Goal: Task Accomplishment & Management: Manage account settings

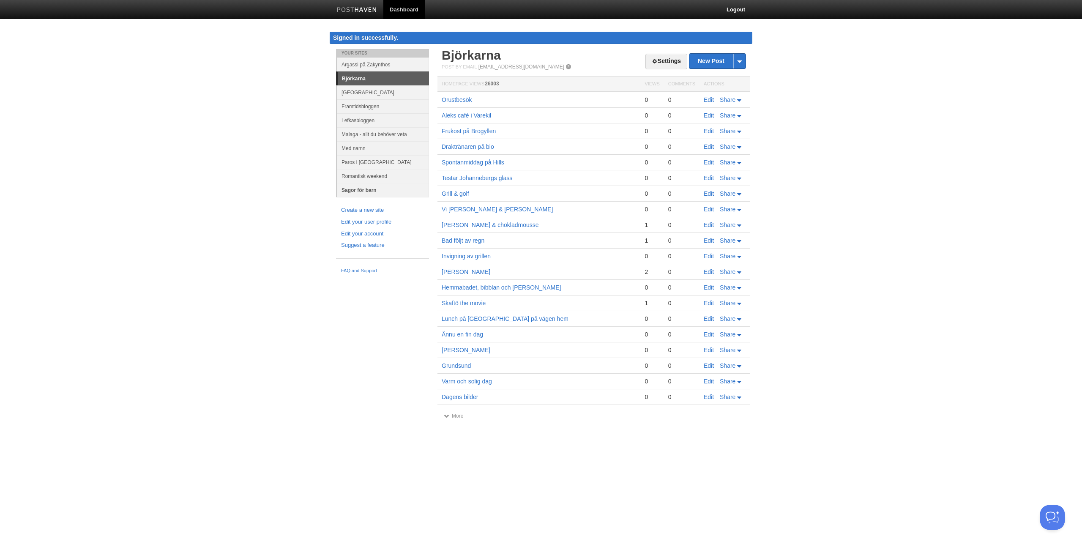
click at [359, 191] on link "Sagor för barn" at bounding box center [383, 190] width 92 height 14
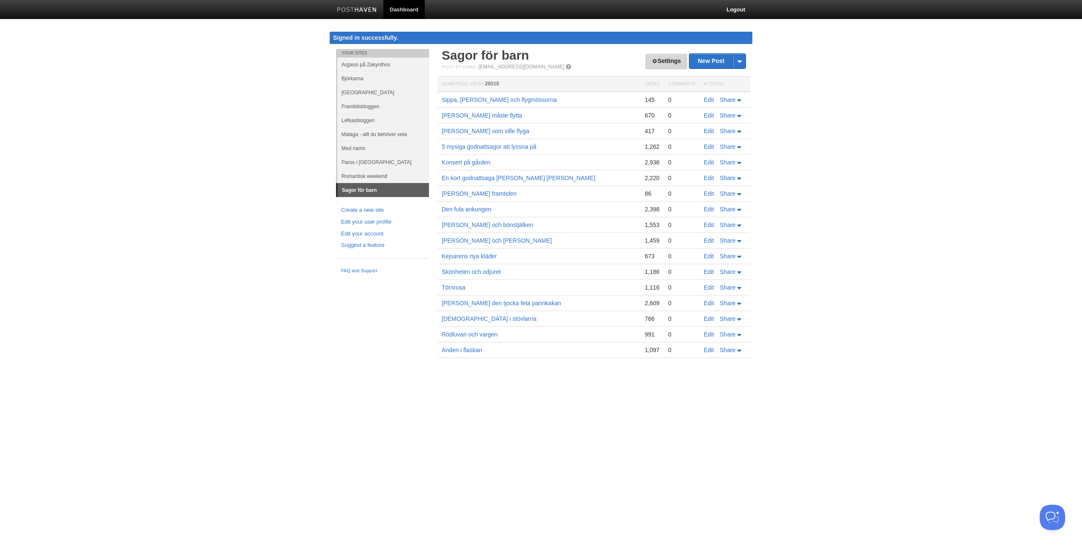
click at [663, 60] on link "Settings" at bounding box center [667, 62] width 42 height 16
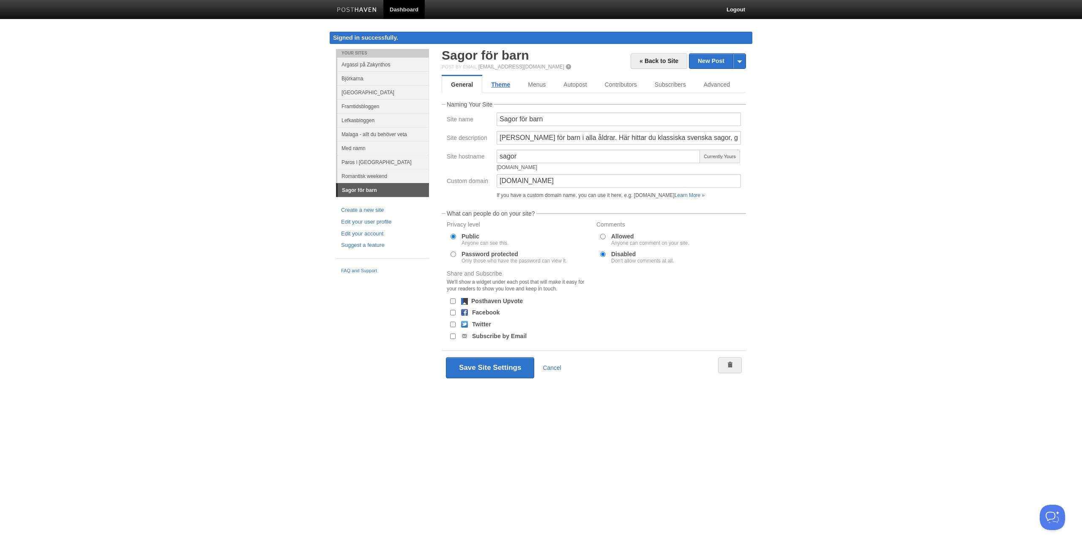
click at [505, 87] on link "Theme" at bounding box center [500, 84] width 37 height 17
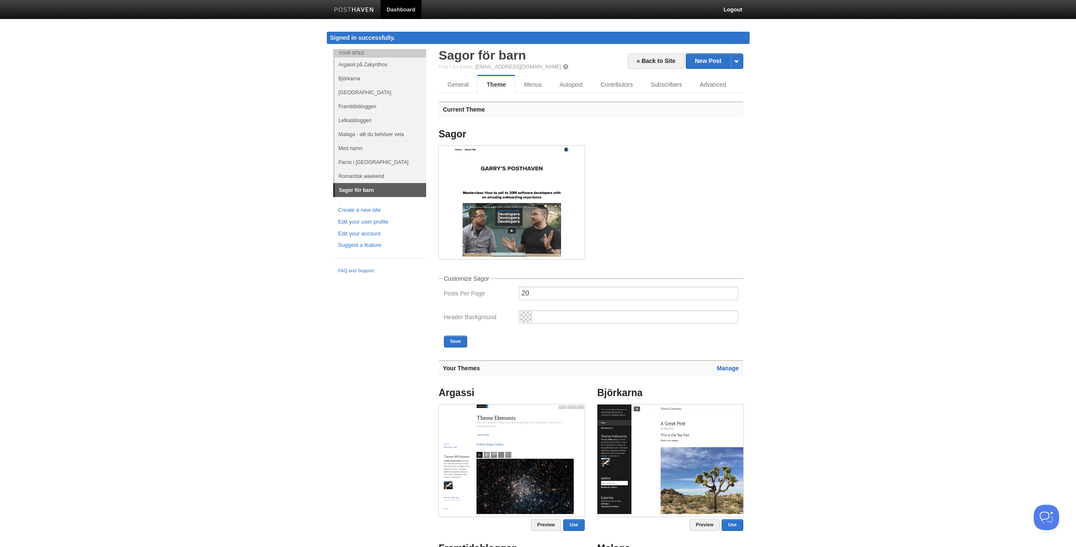
click at [735, 369] on link "Manage" at bounding box center [728, 368] width 22 height 7
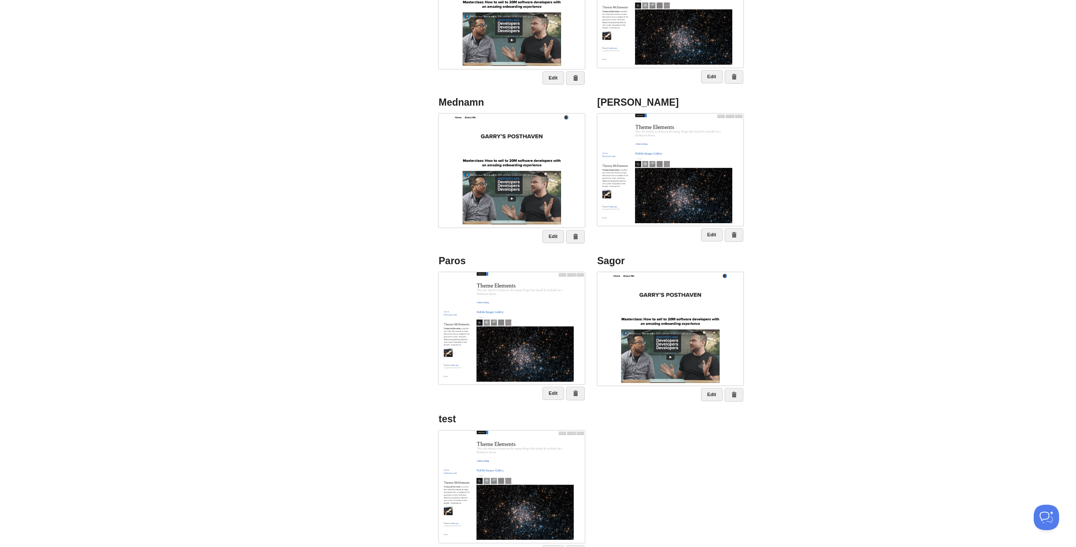
scroll to position [326, 0]
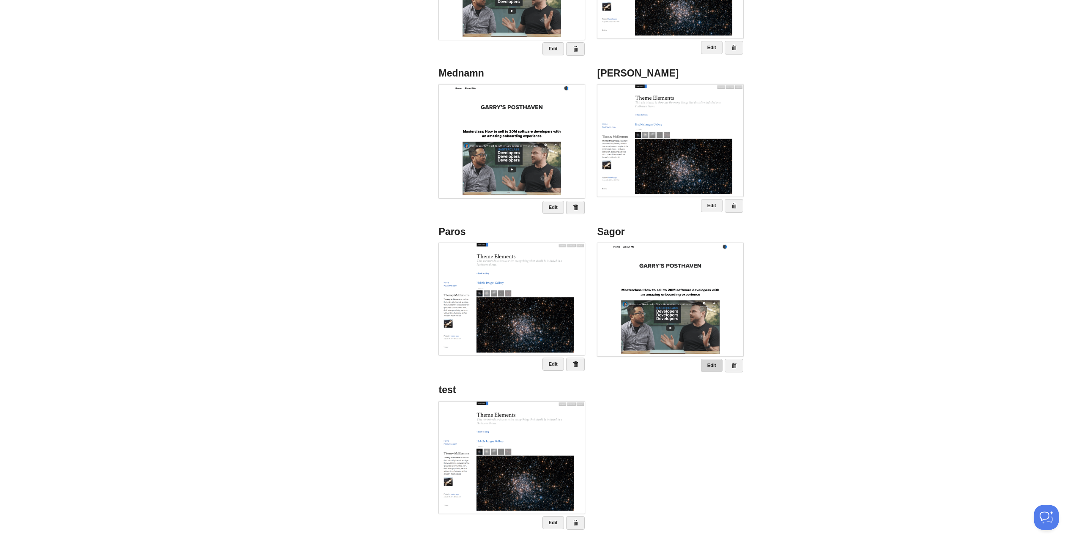
click at [710, 362] on link "Edit" at bounding box center [712, 365] width 22 height 13
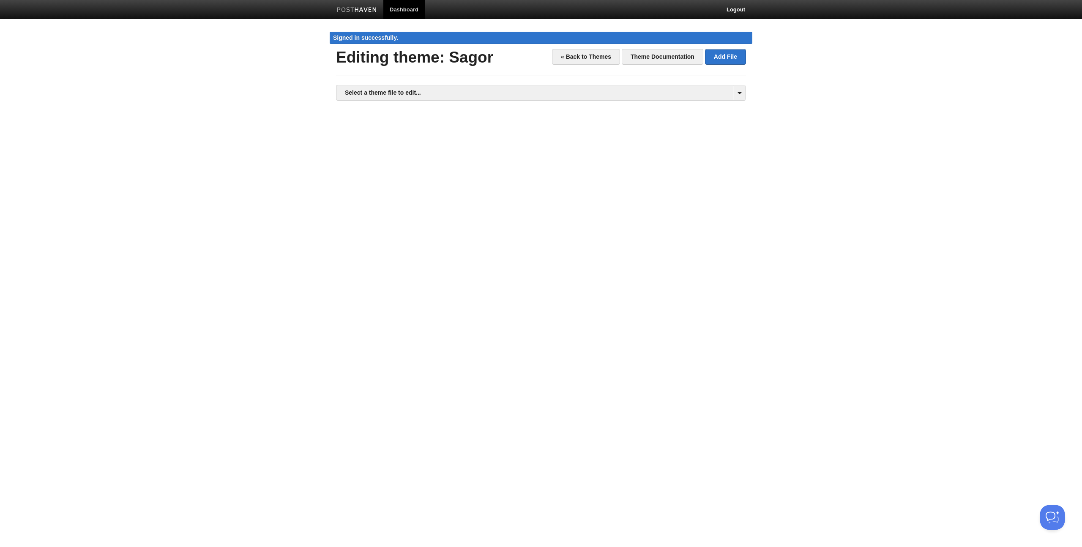
click at [385, 100] on div "Select a theme file to edit... assets/ assets assets/ blog.css assets/ proximan…" at bounding box center [541, 93] width 410 height 16
click at [388, 93] on link "Select a theme file to edit..." at bounding box center [541, 92] width 409 height 15
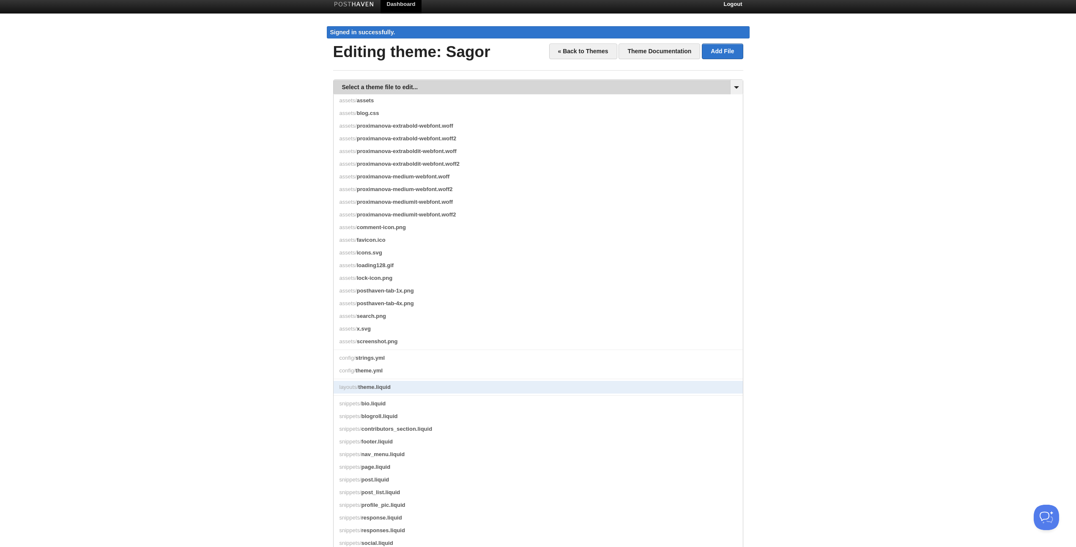
scroll to position [11, 0]
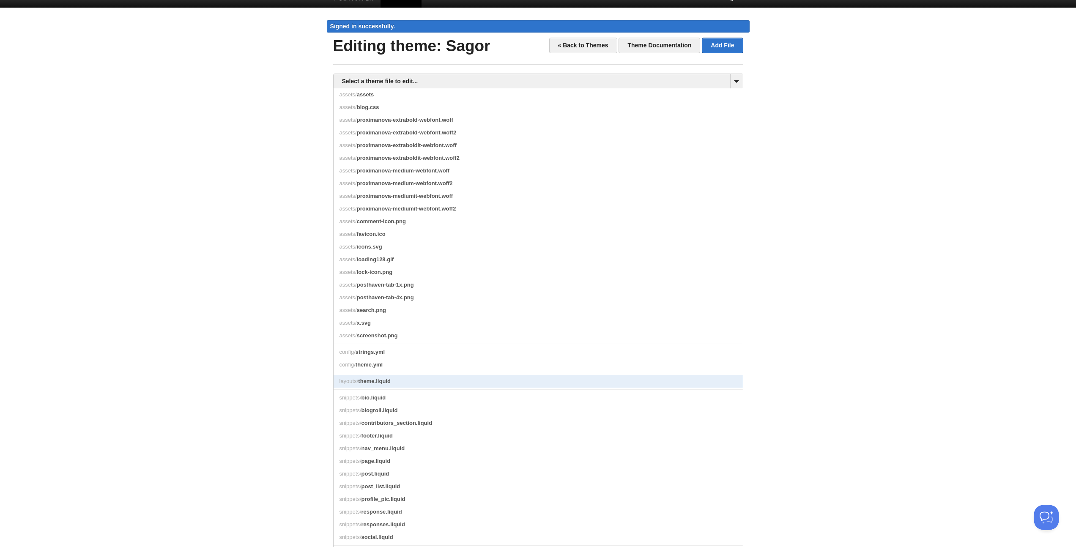
click at [386, 384] on span "theme.liquid" at bounding box center [374, 381] width 33 height 6
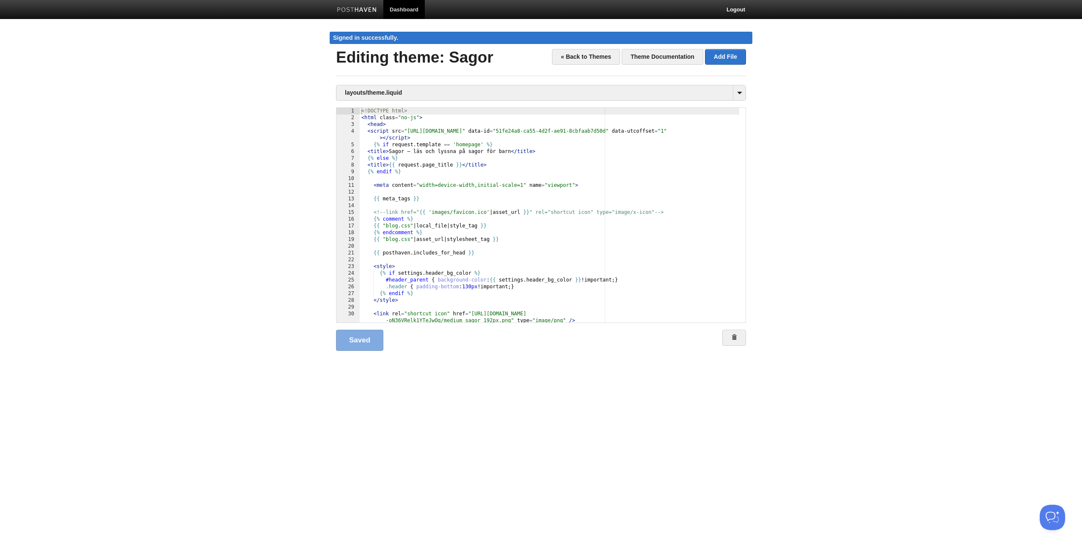
scroll to position [0, 0]
click at [536, 237] on div "<! DOCTYPE html > < html class = "no-js" > < head > < script src = "[URL][DOMAI…" at bounding box center [550, 222] width 380 height 228
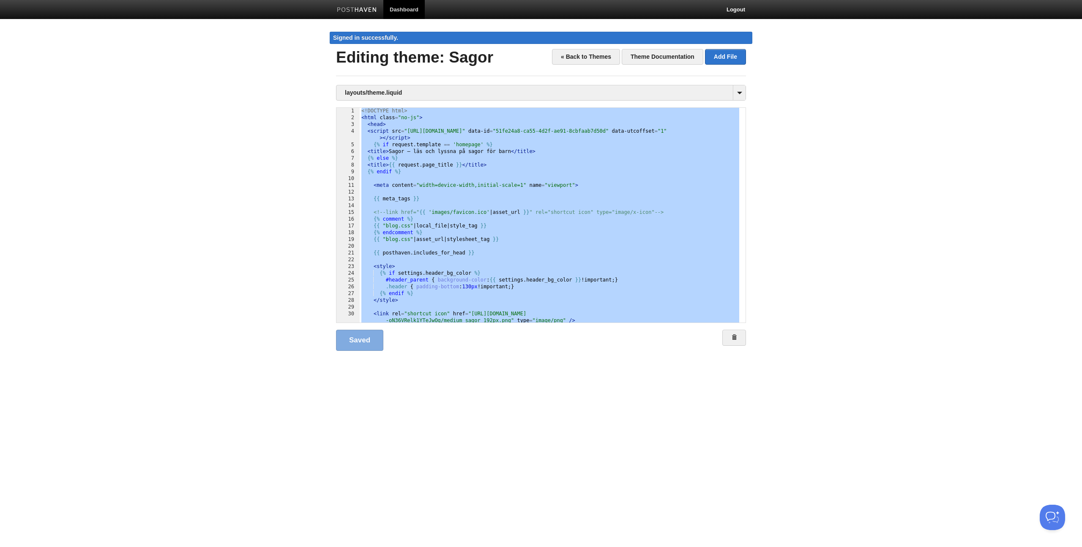
click at [495, 254] on div "<! DOCTYPE html > < html class = "no-js" > < head > < script src = "[URL][DOMAI…" at bounding box center [550, 222] width 380 height 228
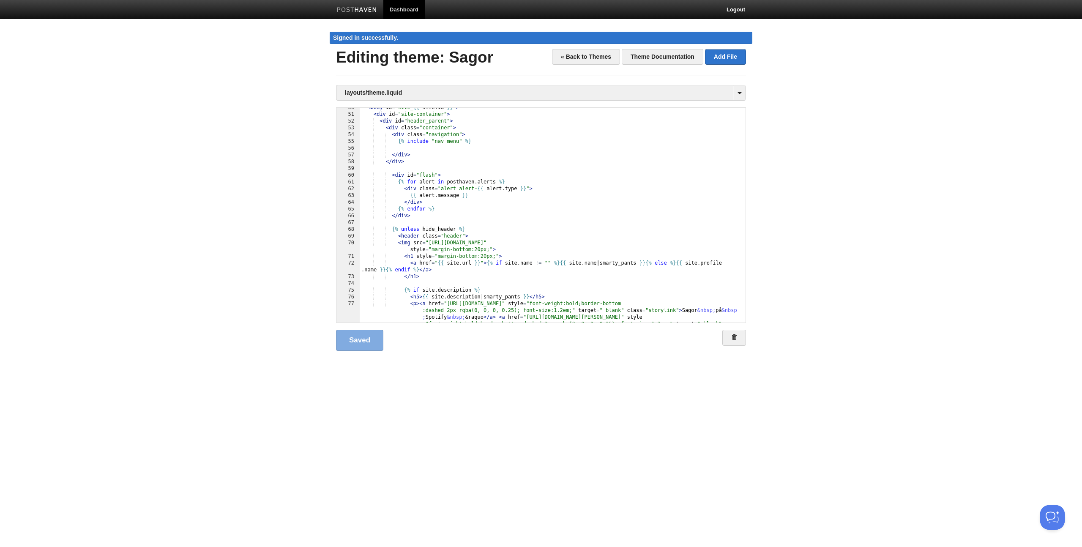
scroll to position [380, 0]
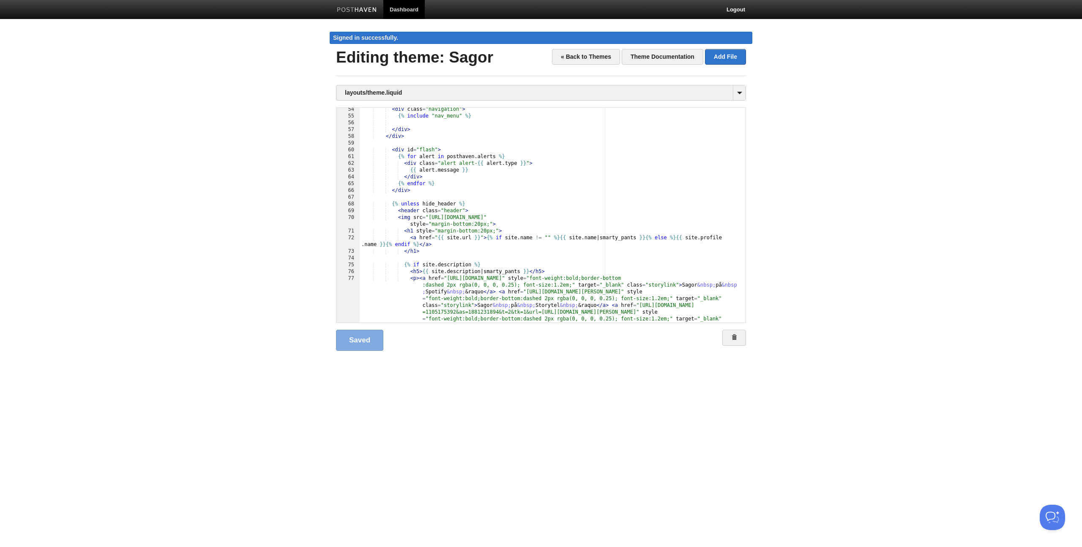
click at [475, 202] on div "< div class = "navigation" > {% include "nav_menu" %} </ div > </ div > < div i…" at bounding box center [550, 244] width 380 height 276
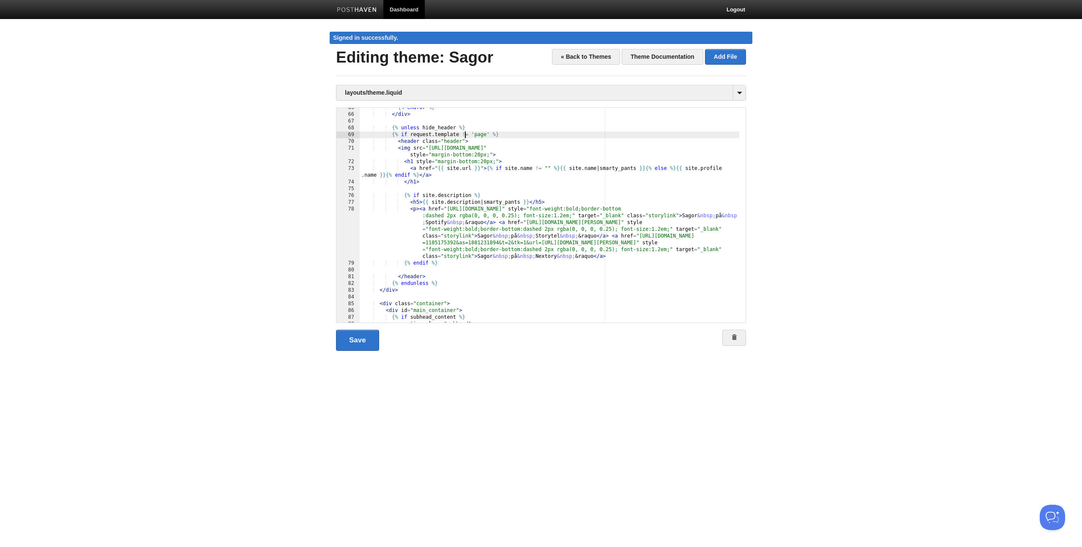
scroll to position [457, 0]
click at [443, 278] on div "{% endfor %} </ div > {% unless hide_header %} {% if request . template != 'pag…" at bounding box center [550, 218] width 380 height 228
type textarea ""
click at [361, 345] on link "Save" at bounding box center [357, 340] width 43 height 21
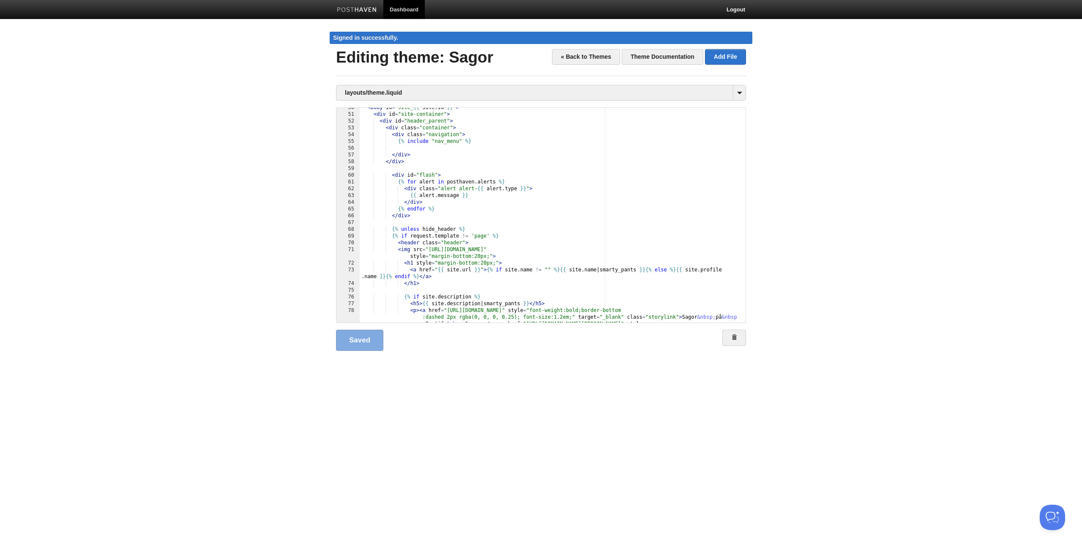
scroll to position [380, 0]
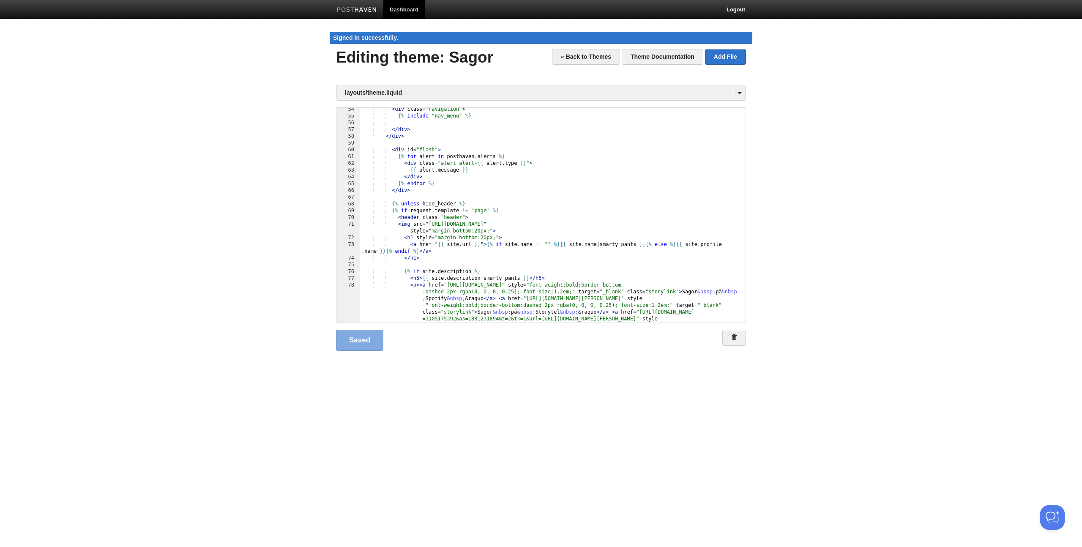
click at [465, 211] on div "< div class = "navigation" > {% include "nav_menu" %} </ div > </ div > < div i…" at bounding box center [550, 244] width 380 height 276
type textarea ""
click at [363, 336] on link "Save" at bounding box center [357, 340] width 43 height 21
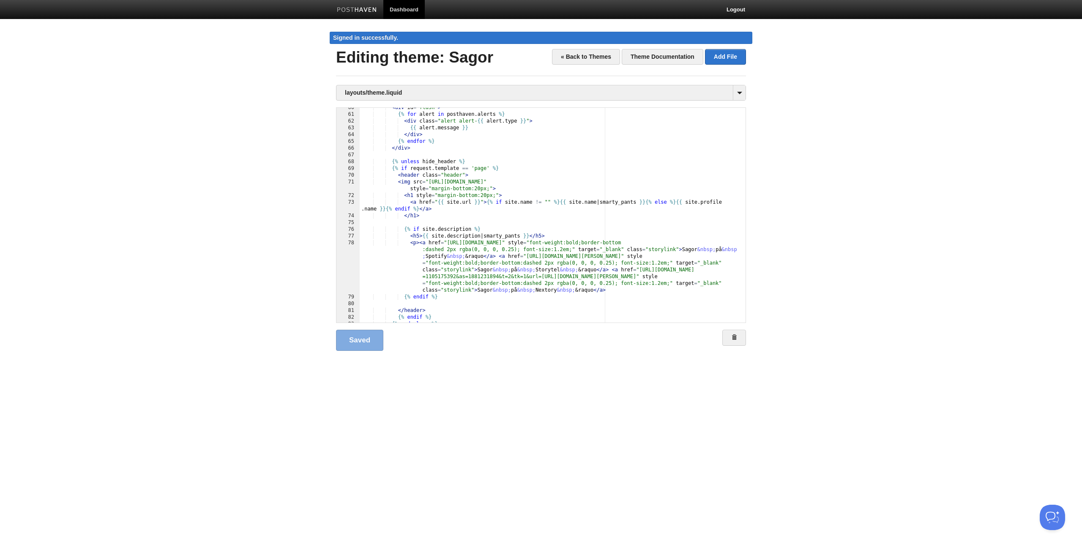
click at [479, 168] on div "< div id = "flash" > {% for alert in [GEOGRAPHIC_DATA] . alerts %} < div class …" at bounding box center [550, 218] width 380 height 228
type textarea ""
click at [361, 342] on link "Save" at bounding box center [357, 340] width 43 height 21
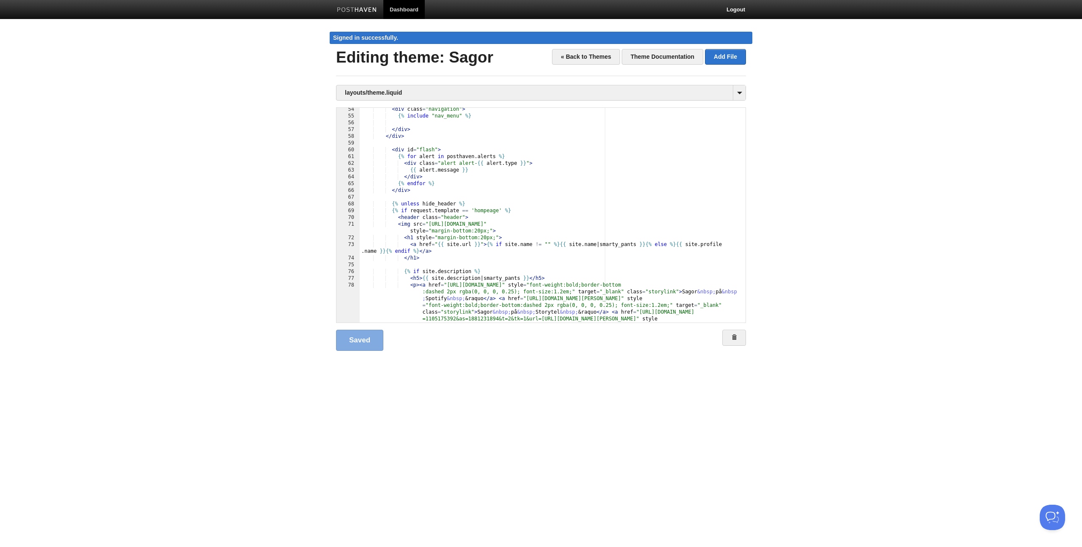
scroll to position [380, 0]
click at [496, 208] on div "< div class = "navigation" > {% include "nav_menu" %} </ div > </ div > < div i…" at bounding box center [550, 244] width 380 height 276
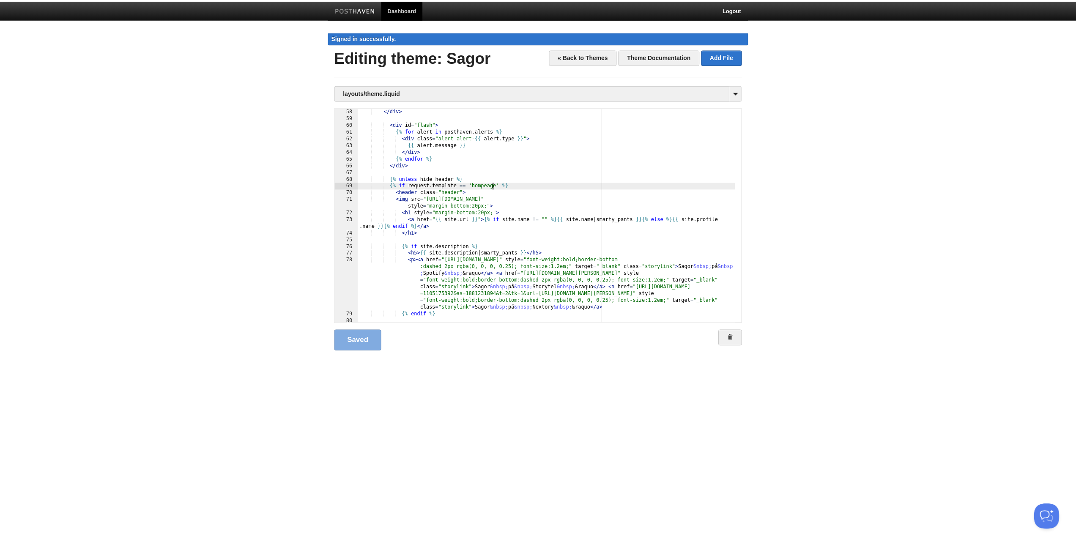
scroll to position [406, 0]
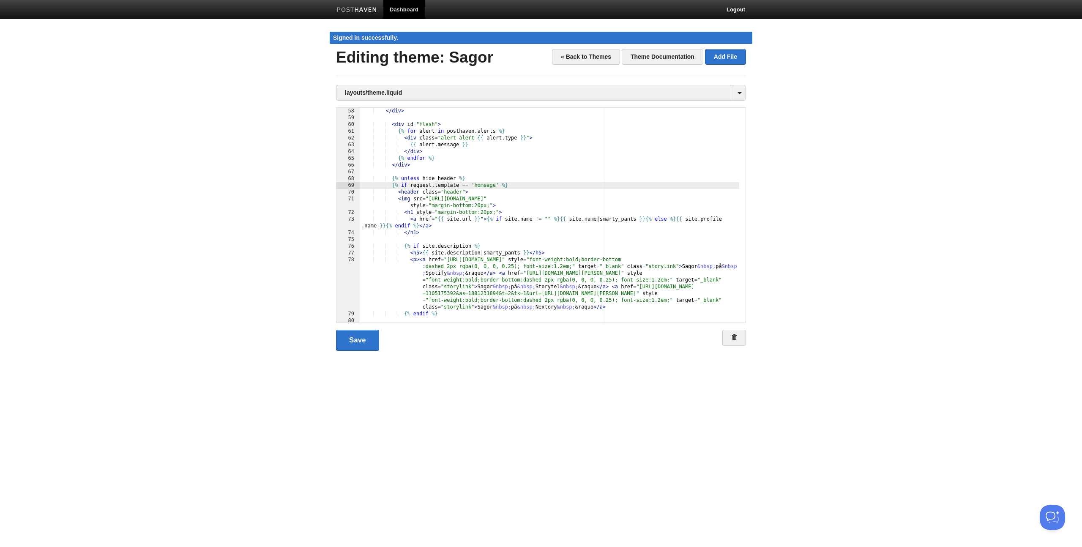
type textarea ""
click at [356, 340] on link "Save" at bounding box center [357, 340] width 43 height 21
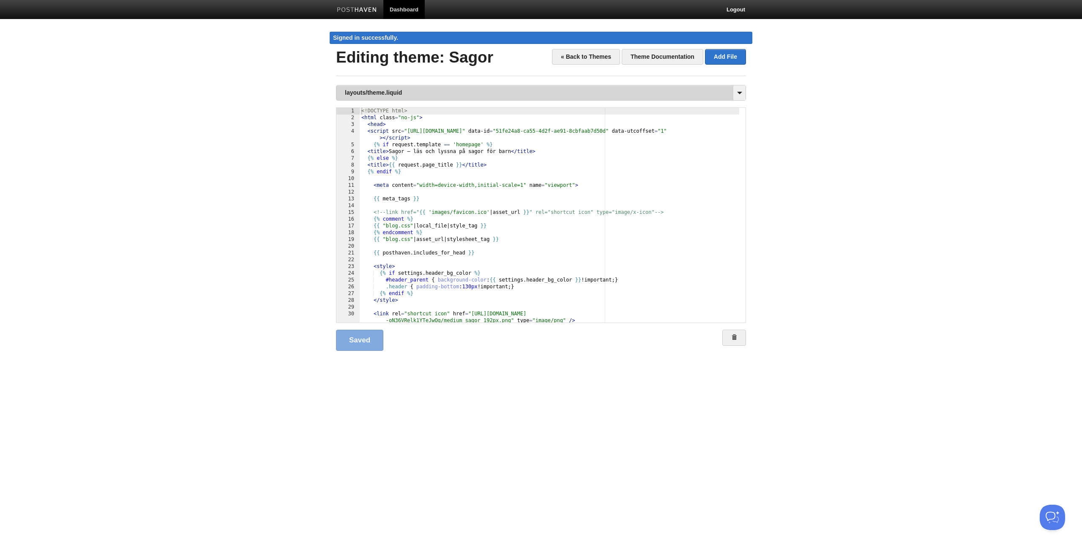
click at [408, 92] on link "layouts/theme.liquid" at bounding box center [541, 92] width 409 height 15
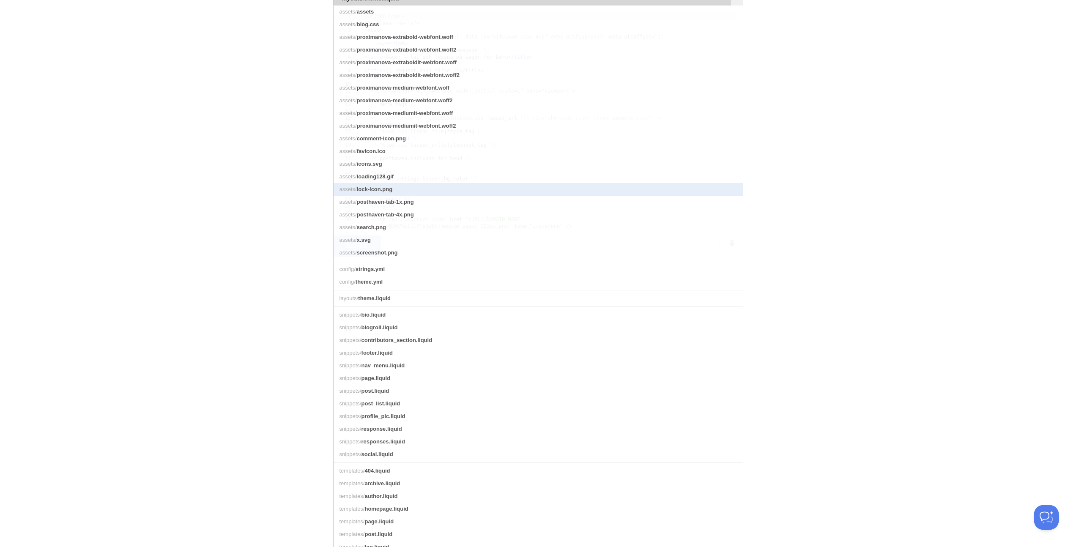
scroll to position [132, 0]
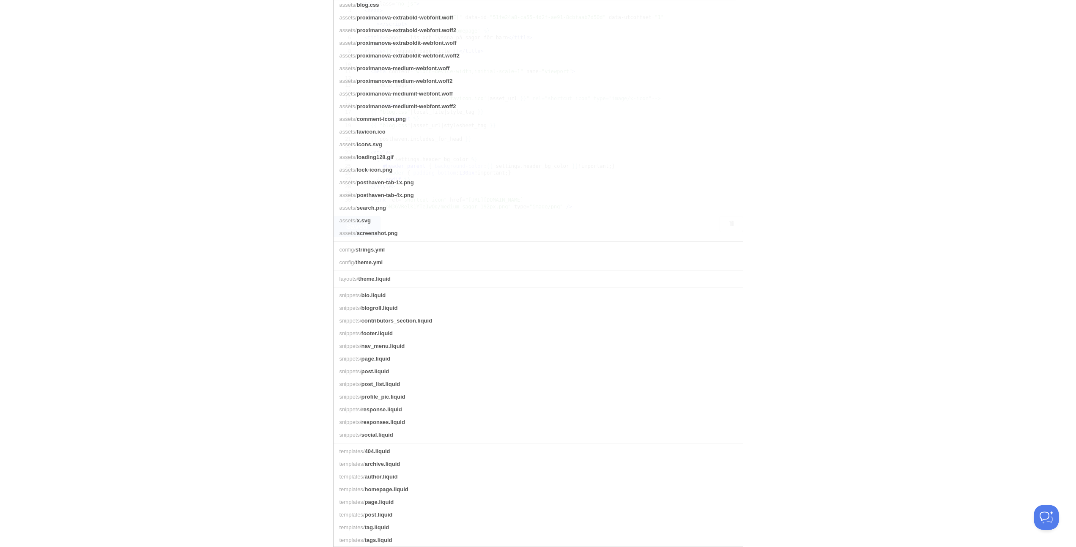
click at [185, 264] on html "Dashboard Logout Signed in successfully. Signed in successfully. × Your Sites A…" at bounding box center [538, 75] width 1076 height 378
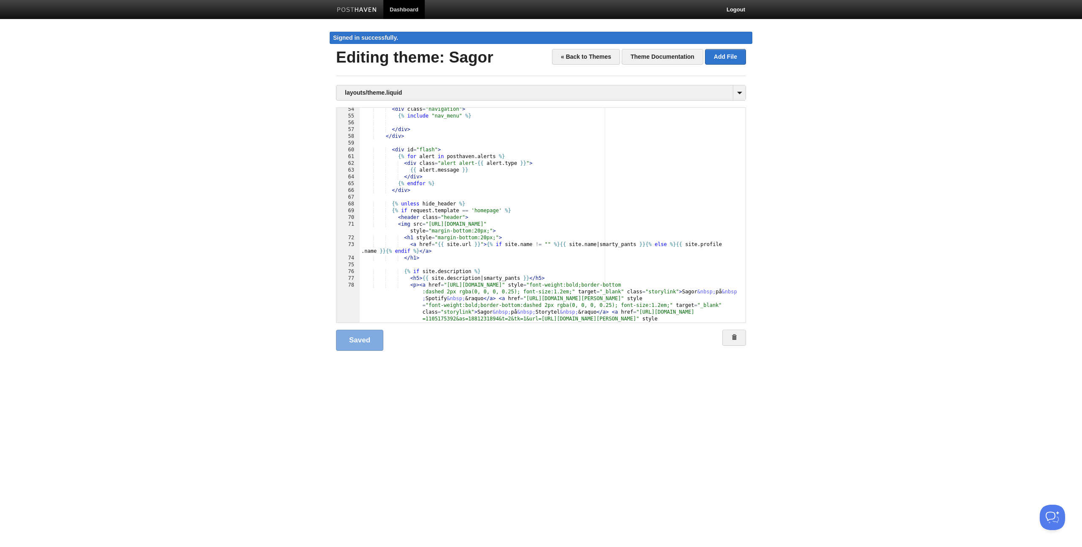
scroll to position [406, 0]
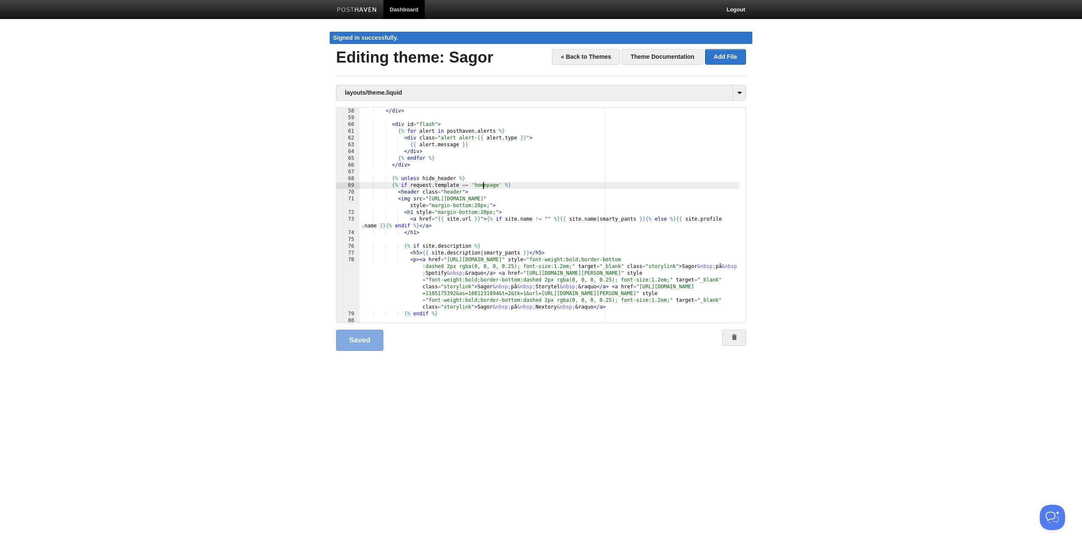
click at [484, 185] on div "</ div > < div id = "flash" > {% for alert in posthaven . alerts %} < div class…" at bounding box center [550, 222] width 380 height 228
click at [461, 184] on div "</ div > < div id = "flash" > {% for alert in posthaven . alerts %} < div class…" at bounding box center [550, 222] width 380 height 228
type textarea ""
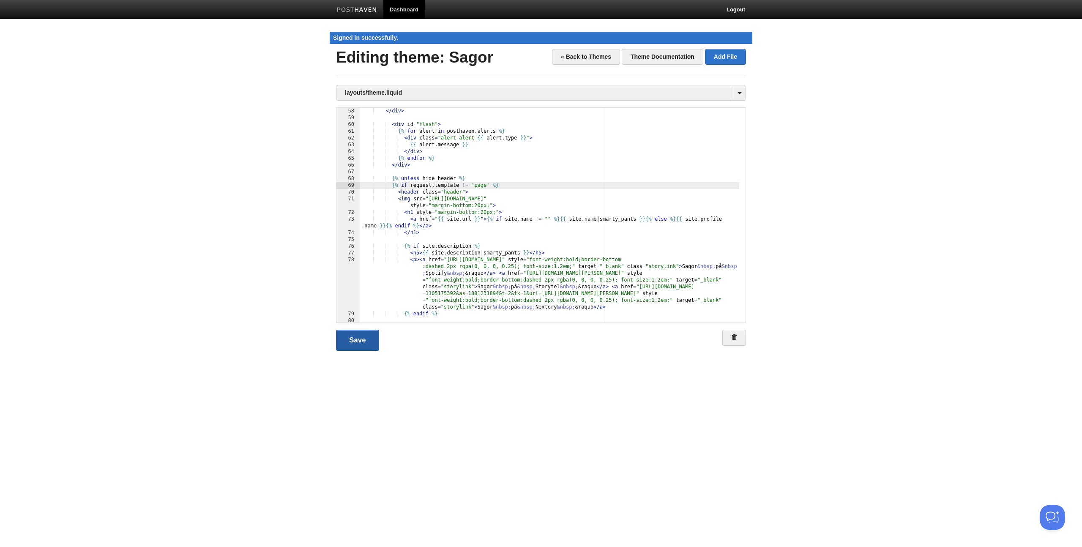
click at [364, 338] on link "Save" at bounding box center [357, 340] width 43 height 21
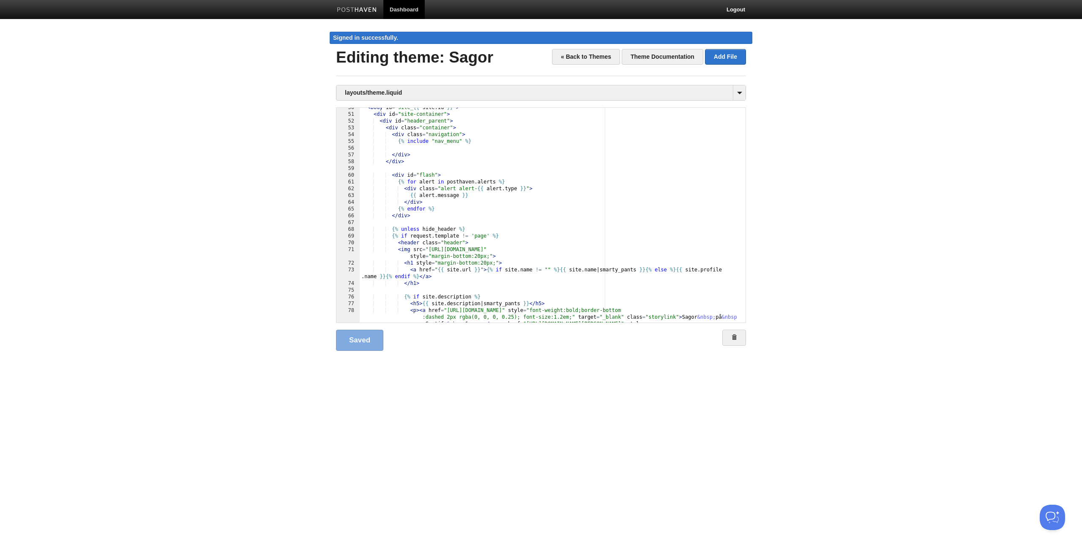
click at [442, 220] on div "< body id = "site_ {{ site . id }} " > < div id = "site-container" > < div id =…" at bounding box center [550, 242] width 380 height 276
click at [349, 346] on link "Save" at bounding box center [357, 340] width 43 height 21
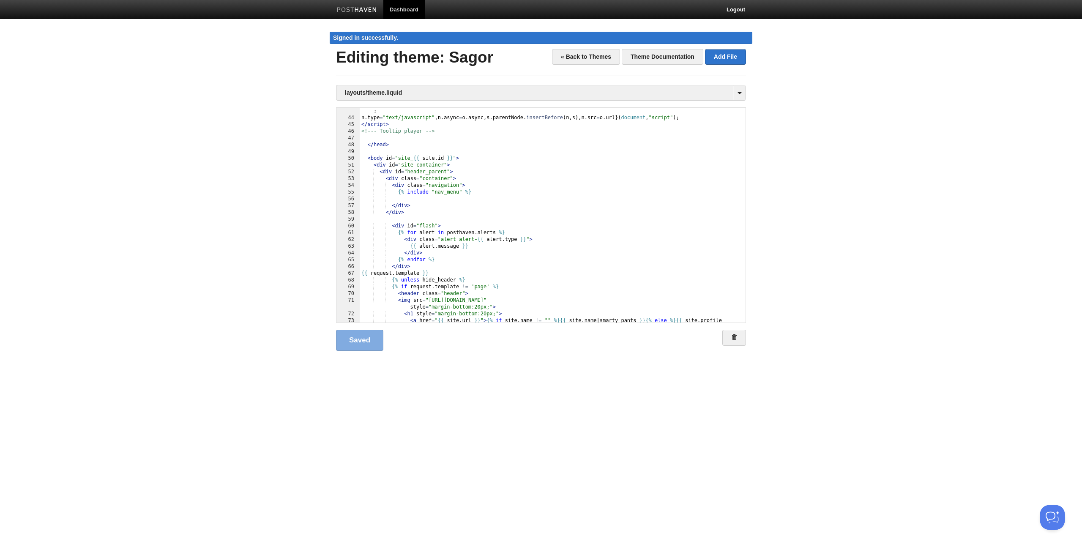
scroll to position [355, 0]
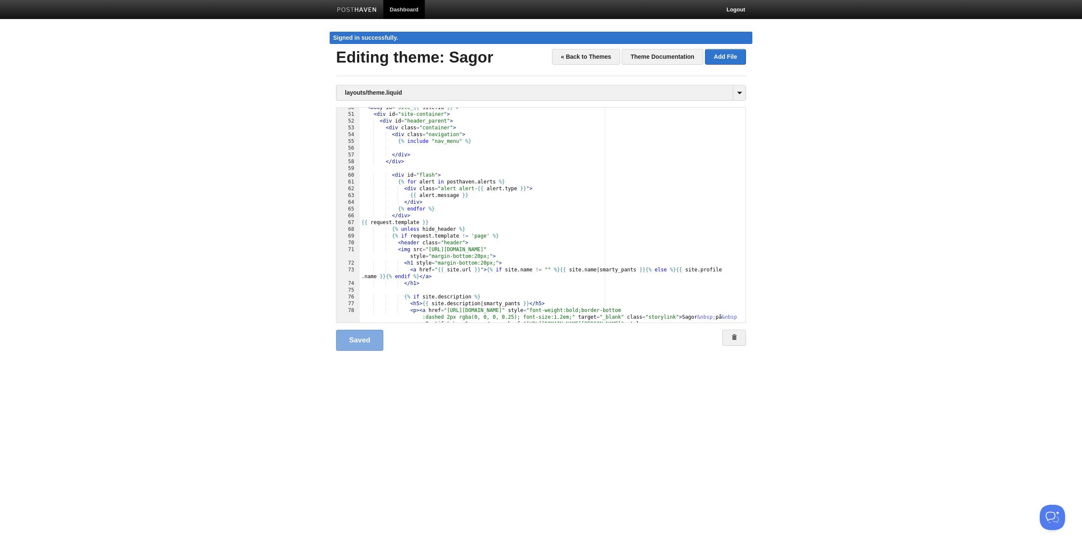
click at [439, 223] on div "< body id = "site_ {{ site . id }} " > < div id = "site-container" > < div id =…" at bounding box center [550, 242] width 380 height 276
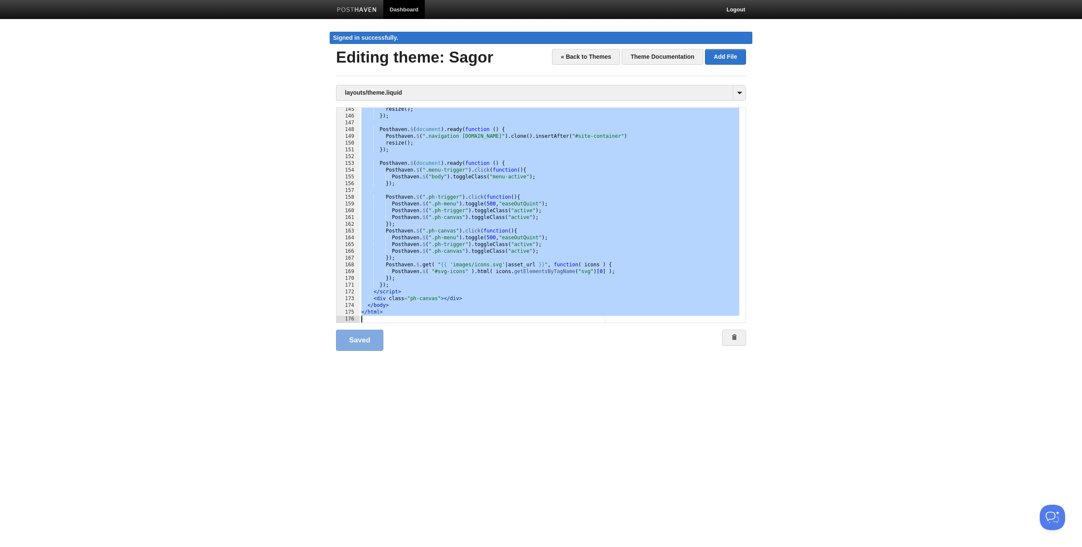
scroll to position [1158, 0]
click at [457, 226] on div "resize ( ) ; }) ; Posthaven . $ ( document ) . ready ( function ( ) { Posthaven…" at bounding box center [550, 220] width 380 height 228
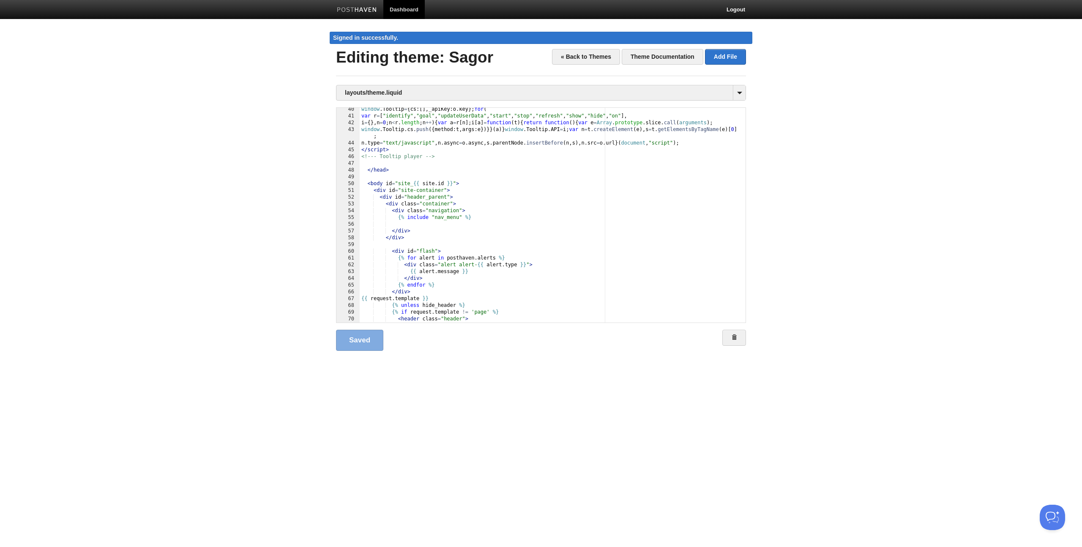
scroll to position [304, 0]
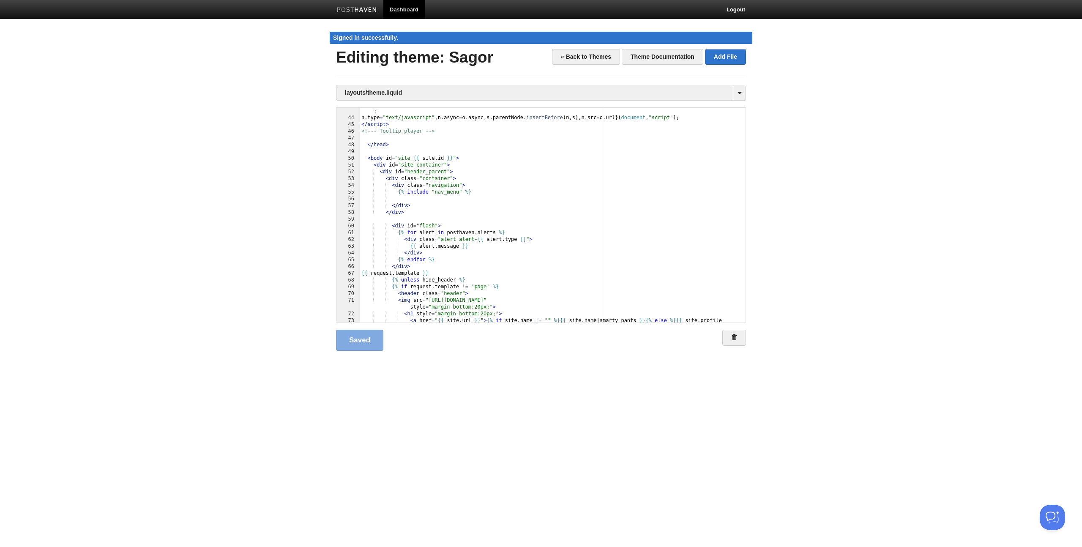
click at [444, 268] on div "window . Tooltip . cs . push ({ method : t , args : e })}} ( a )} window . Tool…" at bounding box center [550, 222] width 380 height 242
click at [444, 272] on div "window . Tooltip . cs . push ({ method : t , args : e })}} ( a )} window . Tool…" at bounding box center [550, 222] width 380 height 242
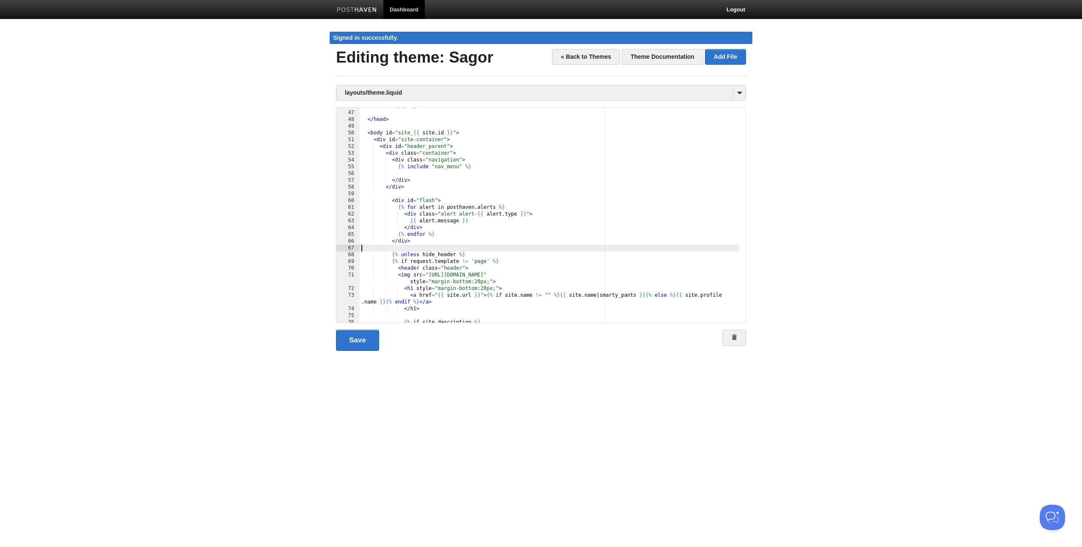
scroll to position [380, 0]
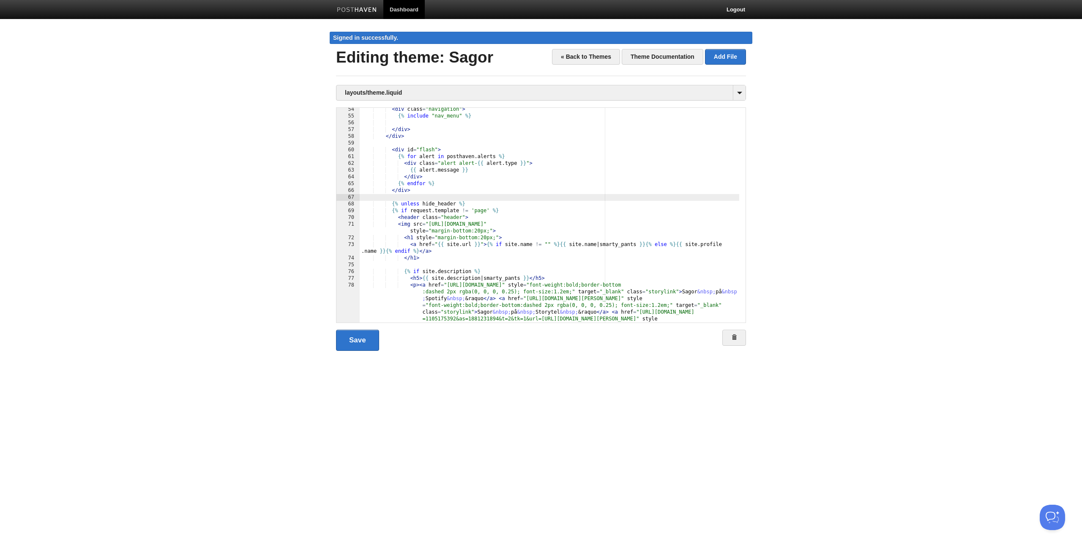
click at [504, 211] on div "< div class = "navigation" > {% include "nav_menu" %} </ div > </ div > < div i…" at bounding box center [550, 244] width 380 height 276
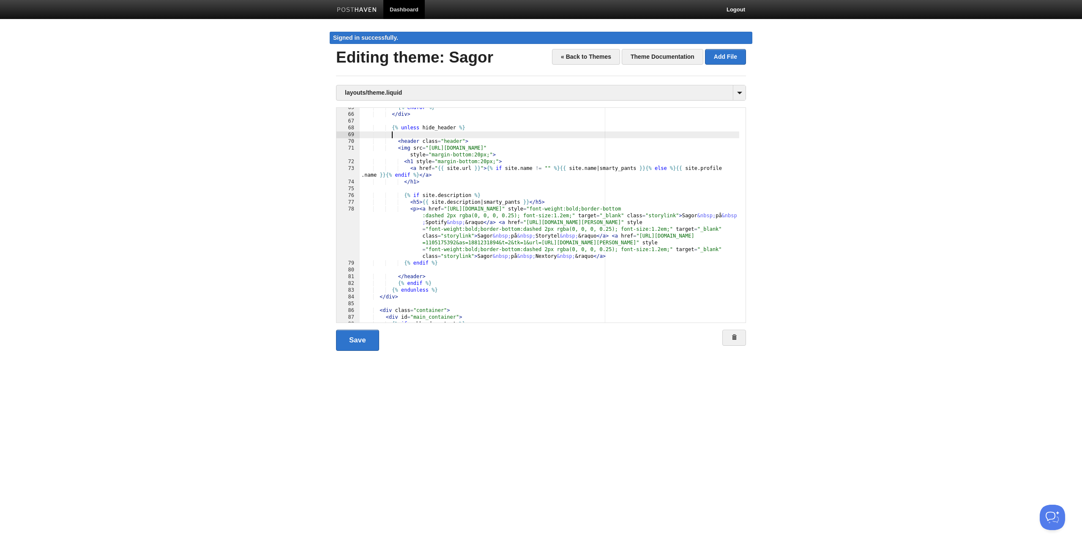
scroll to position [482, 0]
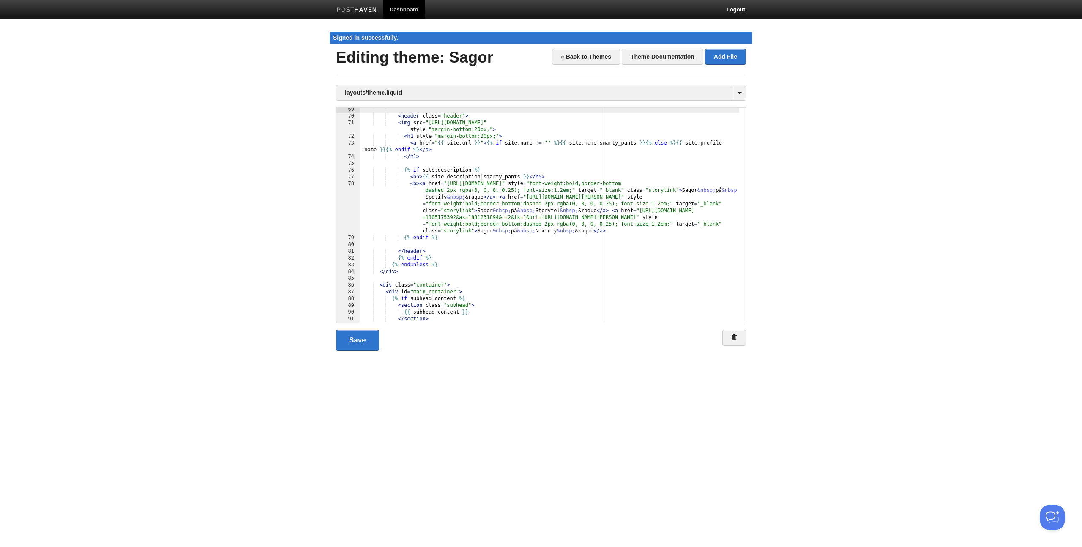
click at [462, 264] on div "< header class = "header" > < img src = "[URL][DOMAIN_NAME]" style = "margin-bo…" at bounding box center [550, 220] width 380 height 228
click at [469, 252] on div "< header class = "header" > < img src = "[URL][DOMAIN_NAME]" style = "margin-bo…" at bounding box center [550, 220] width 380 height 228
click at [360, 337] on link "Save" at bounding box center [357, 340] width 43 height 21
